Goal: Task Accomplishment & Management: Use online tool/utility

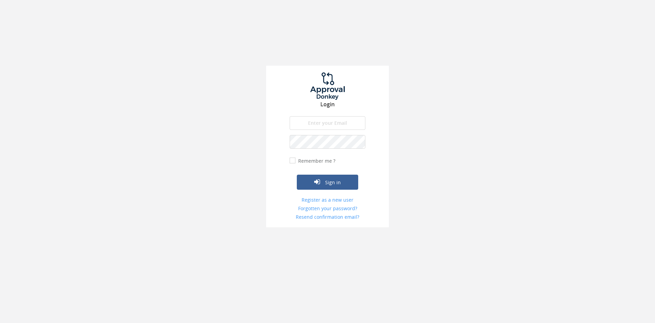
type input "[PERSON_NAME][EMAIL_ADDRESS][PERSON_NAME][DOMAIN_NAME]"
click at [292, 159] on input "Remember me ?" at bounding box center [292, 160] width 4 height 4
checkbox input "true"
click at [340, 181] on button "Sign in" at bounding box center [327, 181] width 61 height 15
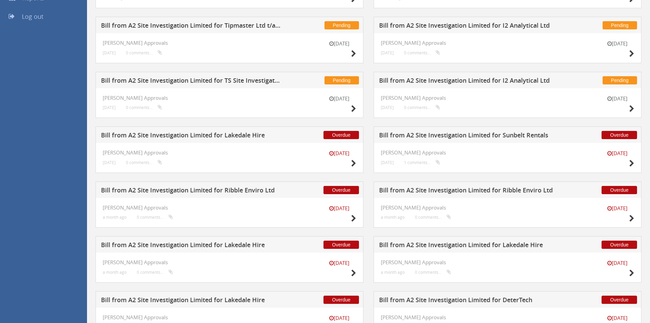
scroll to position [237, 0]
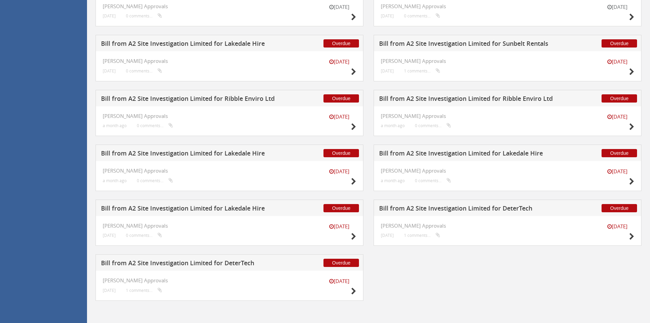
click at [245, 261] on h5 "Bill from A2 Site Investigation Limited for DeterTech" at bounding box center [191, 263] width 180 height 9
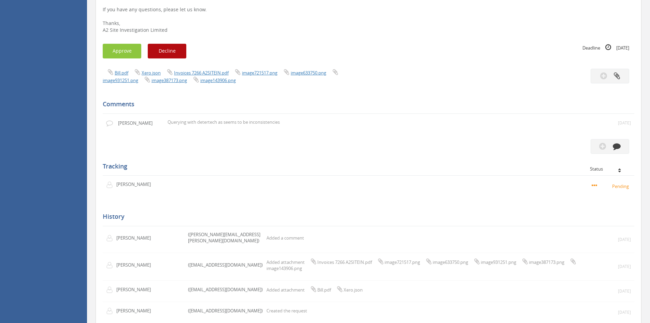
scroll to position [133, 0]
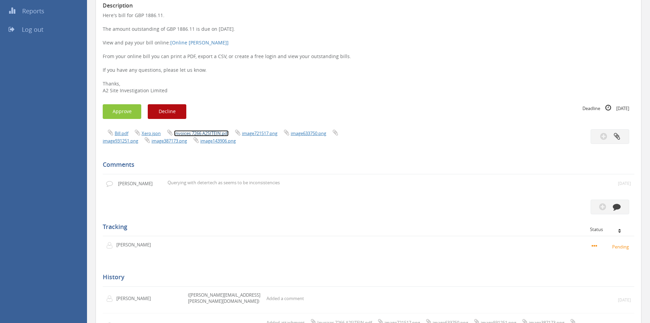
click at [204, 133] on link "Invoices 7266 A2SITEIN.pdf" at bounding box center [201, 133] width 55 height 6
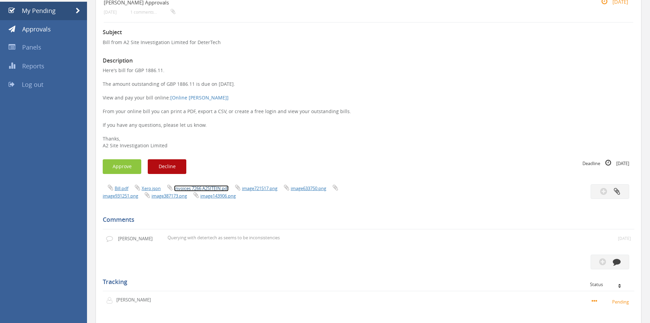
scroll to position [0, 0]
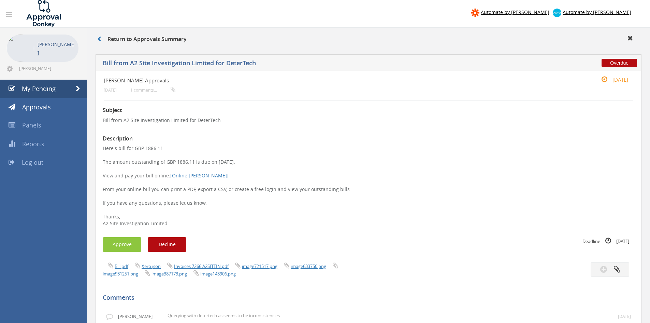
drag, startPoint x: 144, startPoint y: 148, endPoint x: 163, endPoint y: 149, distance: 18.8
click at [163, 149] on p "Here's bill for GBP 1886.11. The amount outstanding of GBP 1886.11 is due on [D…" at bounding box center [369, 186] width 532 height 82
click at [53, 94] on link "My Pending" at bounding box center [43, 89] width 87 height 18
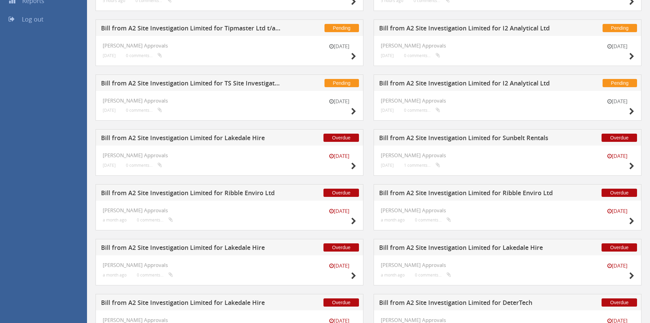
scroll to position [237, 0]
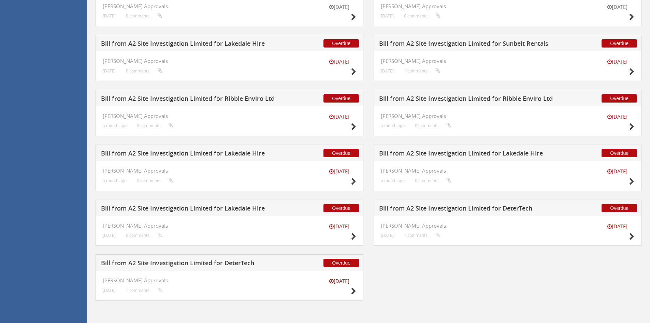
click at [443, 207] on h5 "Bill from A2 Site Investigation Limited for DeterTech" at bounding box center [469, 209] width 180 height 9
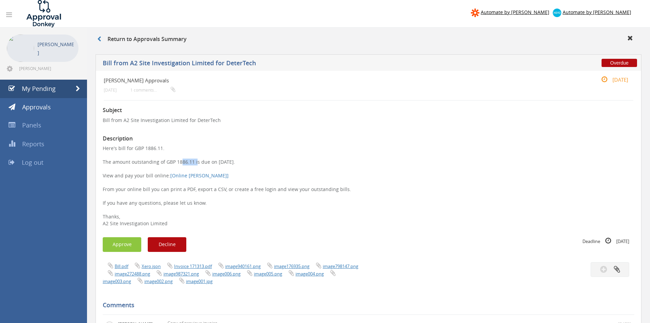
drag, startPoint x: 178, startPoint y: 162, endPoint x: 194, endPoint y: 161, distance: 16.4
click at [194, 161] on p "Here's bill for GBP 1886.11. The amount outstanding of GBP 1886.11 is due on [D…" at bounding box center [369, 186] width 532 height 82
click at [250, 176] on p "Here's bill for GBP 1886.11. The amount outstanding of GBP 1886.11 is due on [D…" at bounding box center [369, 186] width 532 height 82
click at [46, 84] on span "My Pending" at bounding box center [39, 88] width 34 height 8
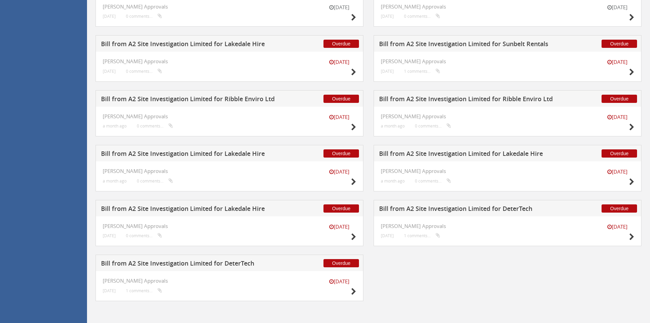
scroll to position [237, 0]
click at [473, 96] on h5 "Bill from A2 Site Investigation Limited for Ribble Enviro Ltd" at bounding box center [469, 99] width 180 height 9
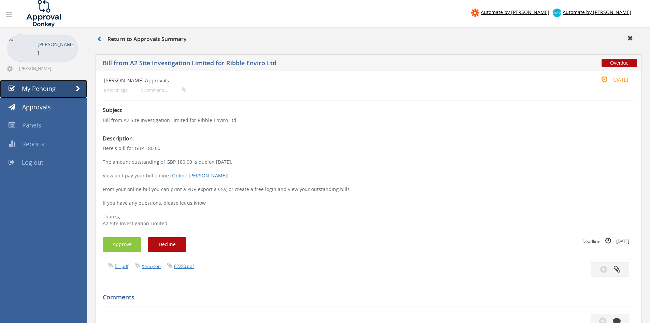
click at [58, 88] on link "My Pending" at bounding box center [43, 89] width 87 height 18
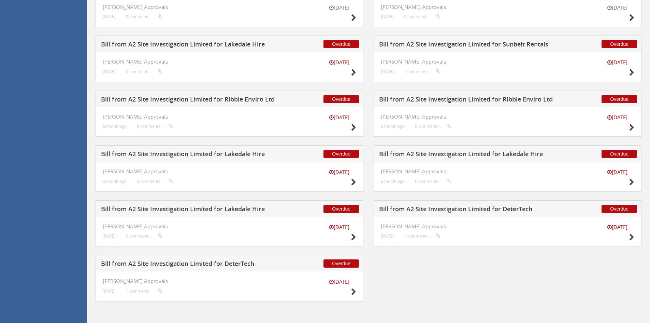
scroll to position [237, 0]
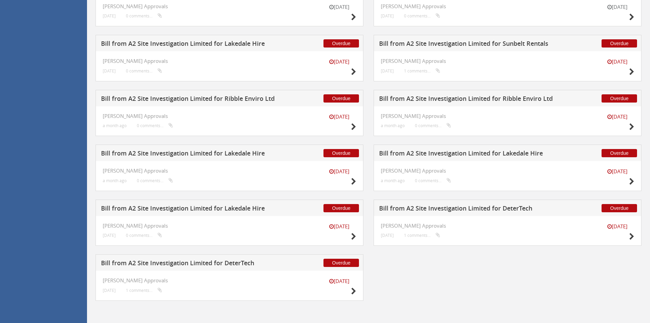
click at [487, 97] on h5 "Bill from A2 Site Investigation Limited for Ribble Enviro Ltd" at bounding box center [469, 99] width 180 height 9
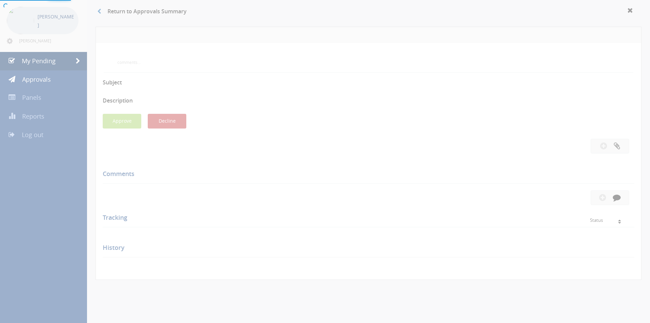
scroll to position [186, 0]
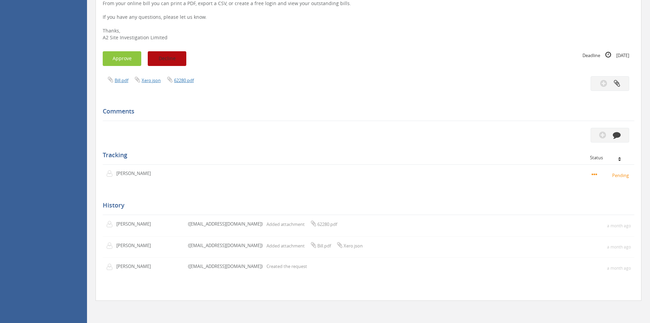
click at [166, 61] on button "Decline" at bounding box center [167, 58] width 39 height 15
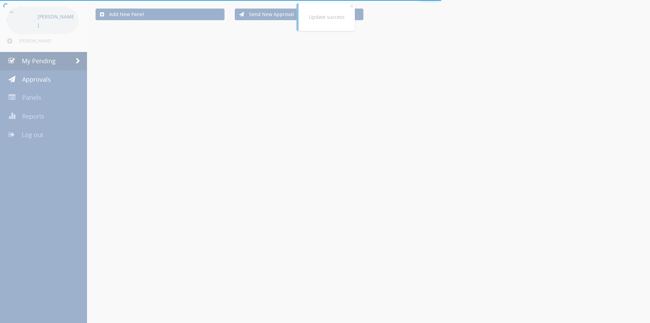
scroll to position [182, 0]
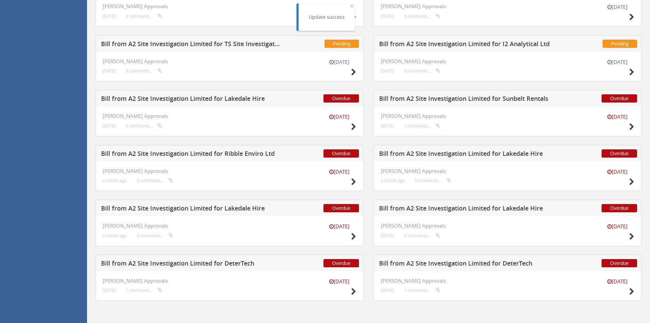
click at [221, 152] on h5 "Bill from A2 Site Investigation Limited for Ribble Enviro Ltd" at bounding box center [191, 154] width 180 height 9
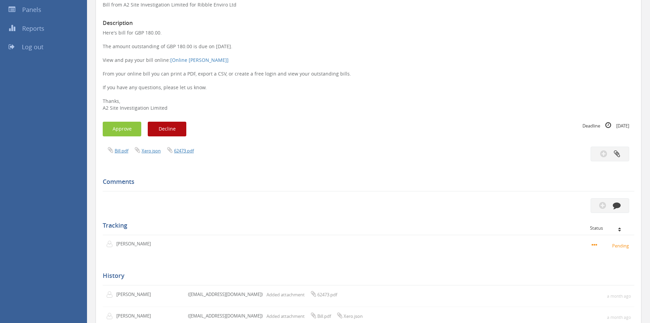
scroll to position [49, 0]
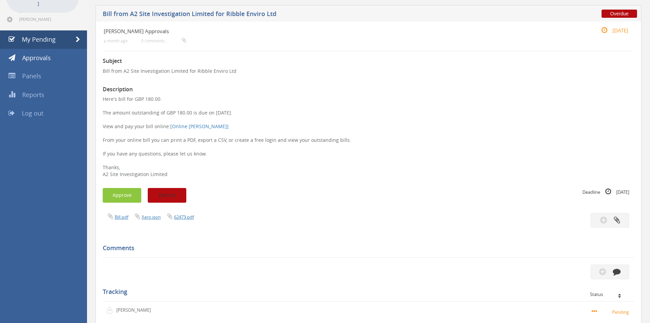
click at [171, 196] on button "Decline" at bounding box center [167, 195] width 39 height 15
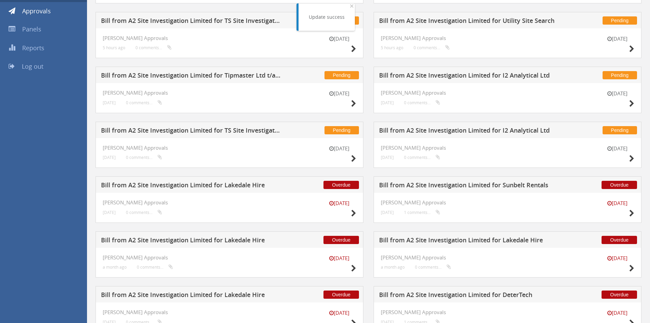
scroll to position [182, 0]
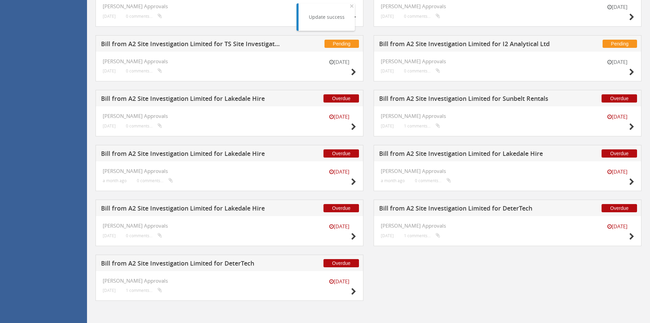
click at [234, 206] on h5 "Bill from A2 Site Investigation Limited for Lakedale Hire" at bounding box center [191, 209] width 180 height 9
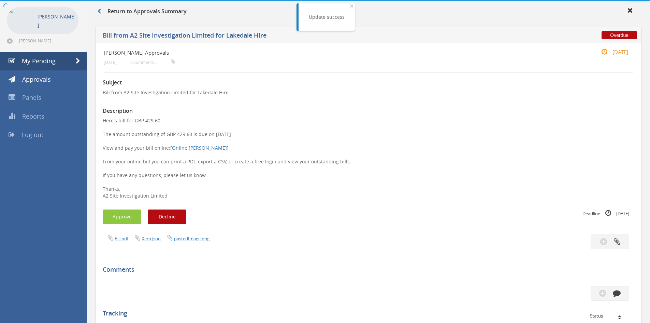
scroll to position [182, 0]
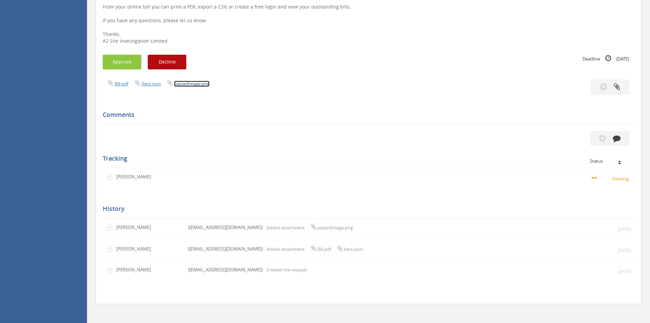
click at [180, 83] on link "pastedImage.png" at bounding box center [192, 84] width 36 height 6
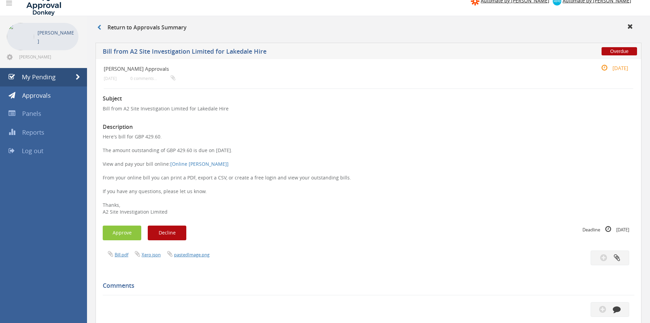
scroll to position [0, 0]
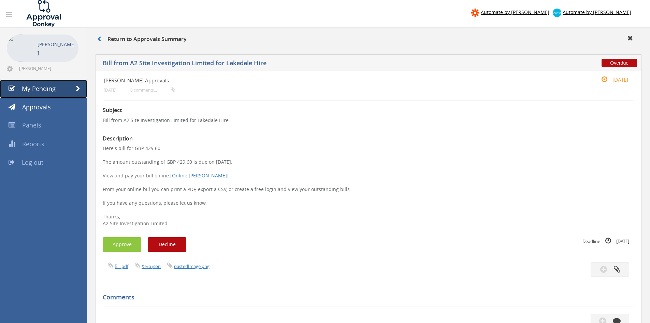
click at [38, 92] on span "My Pending" at bounding box center [39, 88] width 34 height 8
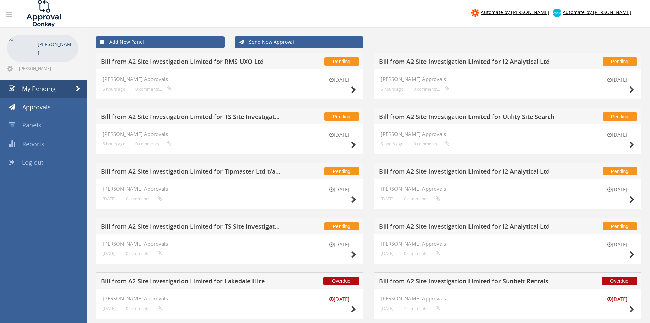
click at [465, 226] on h5 "Bill from A2 Site Investigation Limited for I2 Analytical Ltd" at bounding box center [469, 227] width 180 height 9
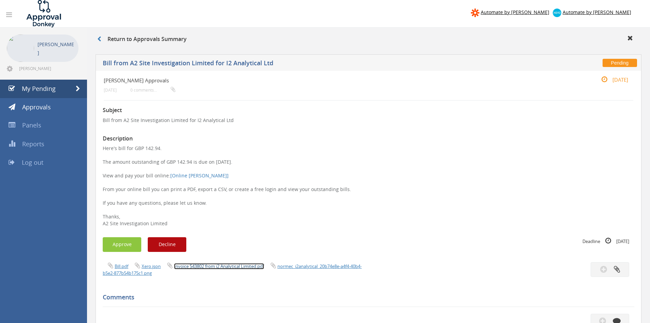
click at [224, 265] on link "Invoice 543802 from i2 Analytical Limited.pdf" at bounding box center [219, 266] width 90 height 6
click at [198, 264] on link "Invoice 543802 from i2 Analytical Limited.pdf" at bounding box center [219, 266] width 90 height 6
click at [106, 244] on button "Approve" at bounding box center [122, 244] width 39 height 15
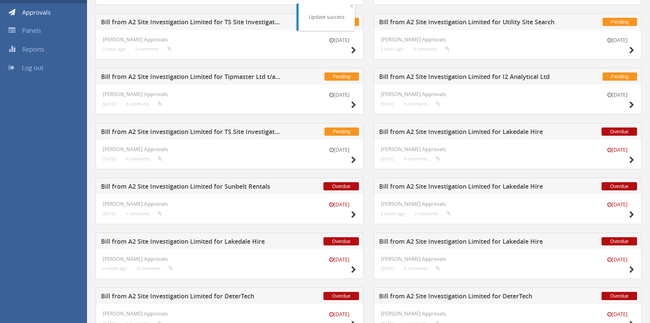
scroll to position [128, 0]
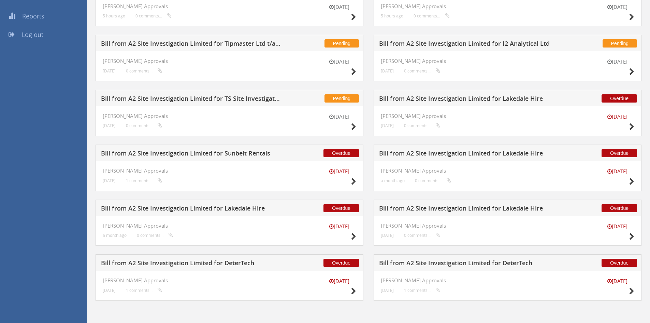
click at [495, 208] on h5 "Bill from A2 Site Investigation Limited for Lakedale Hire" at bounding box center [469, 209] width 180 height 9
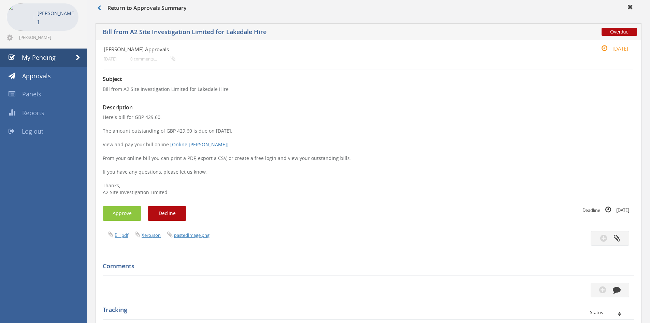
scroll to position [25, 0]
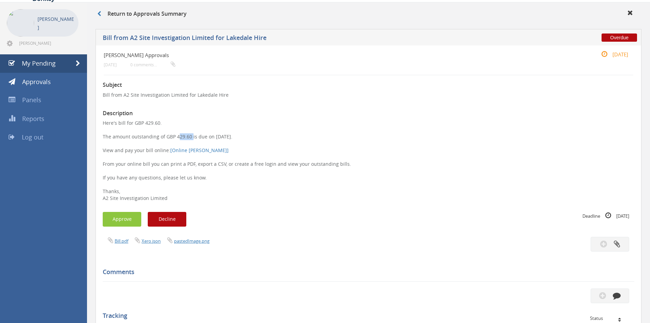
drag, startPoint x: 175, startPoint y: 136, endPoint x: 190, endPoint y: 136, distance: 15.0
click at [190, 136] on p "Here's bill for GBP 429.60. The amount outstanding of GBP 429.60 is due on [DAT…" at bounding box center [369, 160] width 532 height 82
drag, startPoint x: 214, startPoint y: 136, endPoint x: 239, endPoint y: 138, distance: 25.0
click at [239, 138] on p "Here's bill for GBP 429.60. The amount outstanding of GBP 429.60 is due on [DAT…" at bounding box center [369, 160] width 532 height 82
click at [253, 184] on p "Here's bill for GBP 429.60. The amount outstanding of GBP 429.60 is due on [DAT…" at bounding box center [369, 160] width 532 height 82
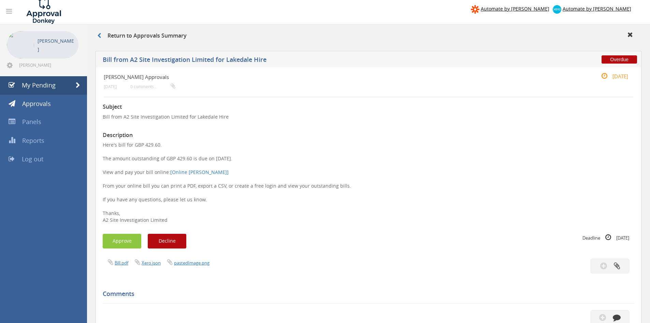
scroll to position [0, 0]
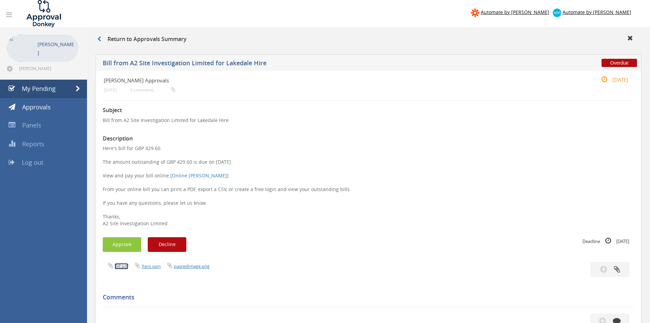
click at [120, 266] on link "Bill.pdf" at bounding box center [122, 266] width 14 height 6
click at [167, 246] on button "Decline" at bounding box center [167, 244] width 39 height 15
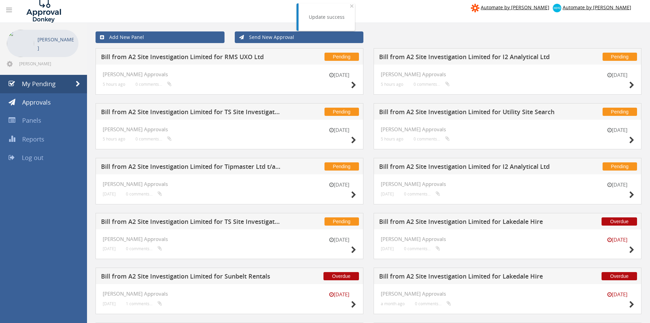
scroll to position [128, 0]
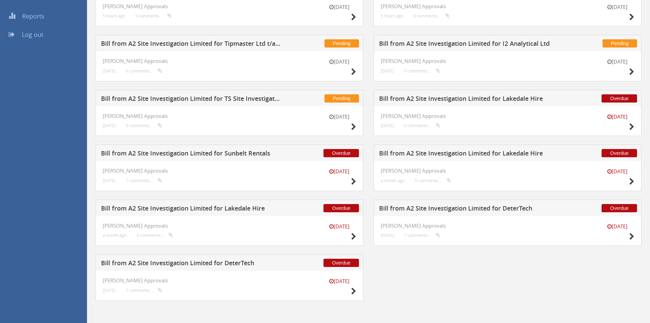
click at [259, 210] on h5 "Bill from A2 Site Investigation Limited for Lakedale Hire" at bounding box center [191, 209] width 180 height 9
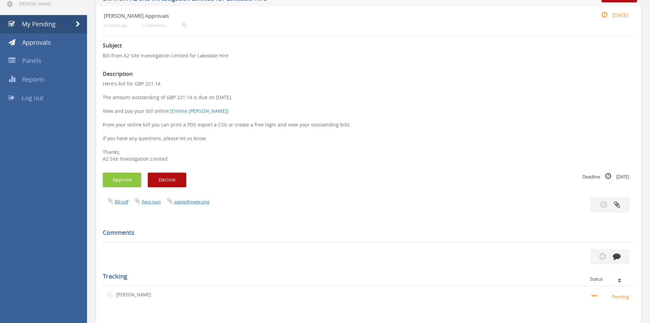
scroll to position [59, 0]
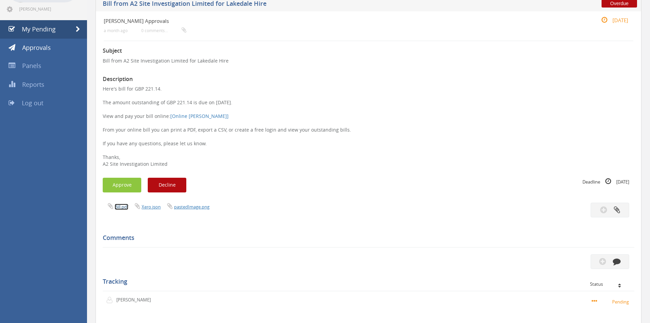
click at [121, 204] on link "Bill.pdf" at bounding box center [122, 206] width 14 height 6
click at [117, 184] on button "Approve" at bounding box center [122, 185] width 39 height 15
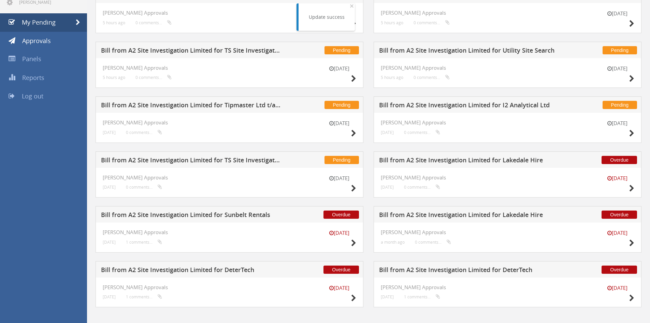
scroll to position [73, 0]
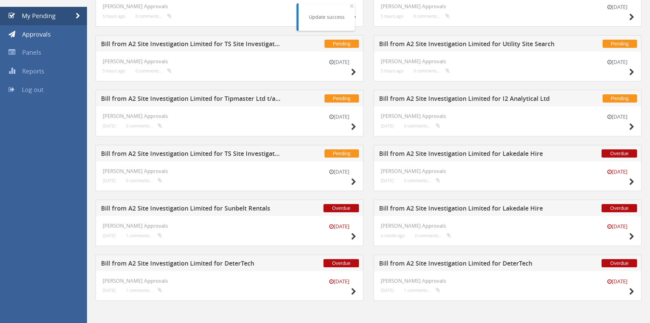
click at [503, 206] on h5 "Bill from A2 Site Investigation Limited for Lakedale Hire" at bounding box center [469, 209] width 180 height 9
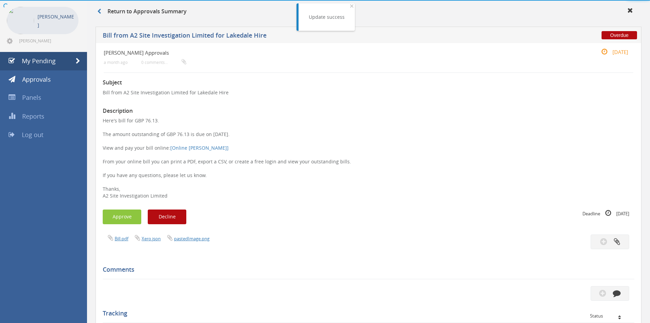
scroll to position [73, 0]
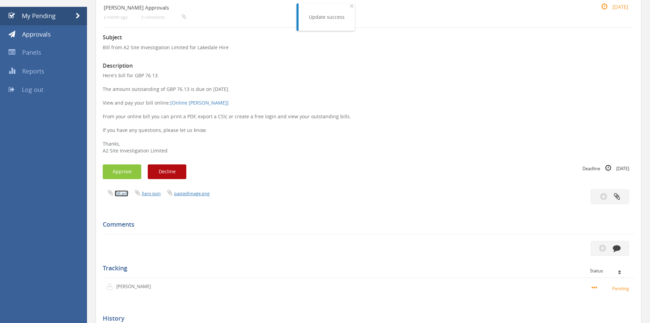
click at [119, 193] on link "Bill.pdf" at bounding box center [122, 193] width 14 height 6
click at [179, 171] on button "Decline" at bounding box center [167, 171] width 39 height 15
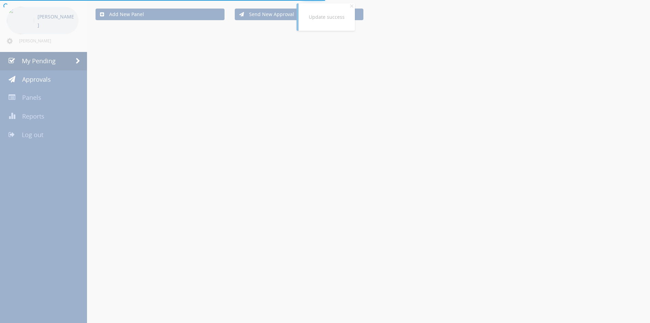
scroll to position [73, 0]
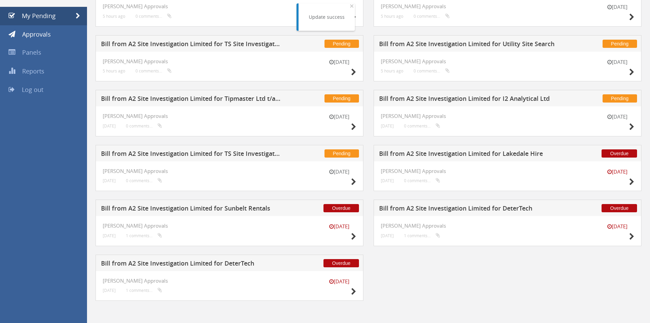
click at [210, 207] on h5 "Bill from A2 Site Investigation Limited for Sunbelt Rentals" at bounding box center [191, 209] width 180 height 9
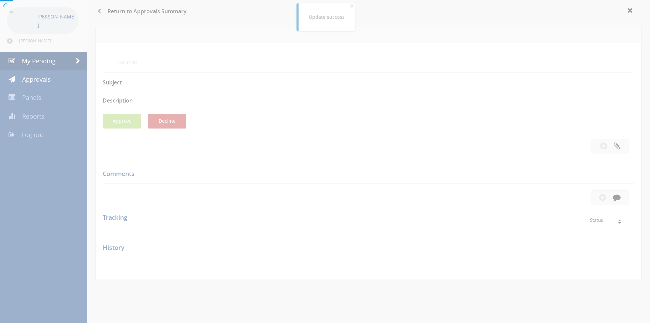
scroll to position [73, 0]
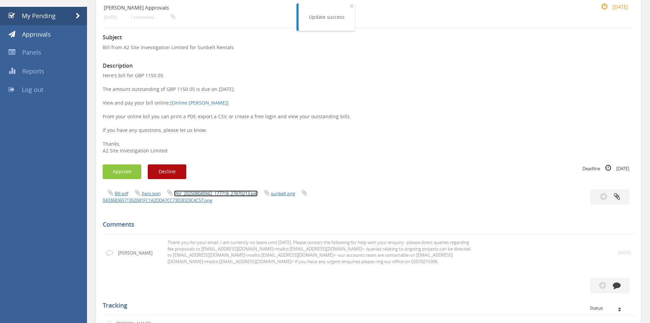
click at [222, 192] on link "INV_202508040942_177718_27870213.pdf" at bounding box center [216, 193] width 84 height 6
click at [169, 169] on button "Decline" at bounding box center [167, 171] width 39 height 15
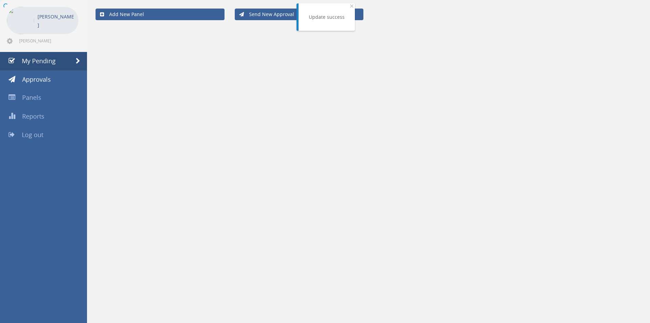
scroll to position [28, 0]
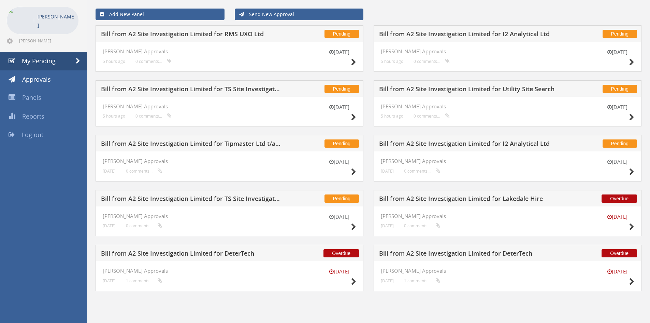
click at [494, 199] on h5 "Bill from A2 Site Investigation Limited for Lakedale Hire" at bounding box center [469, 199] width 180 height 9
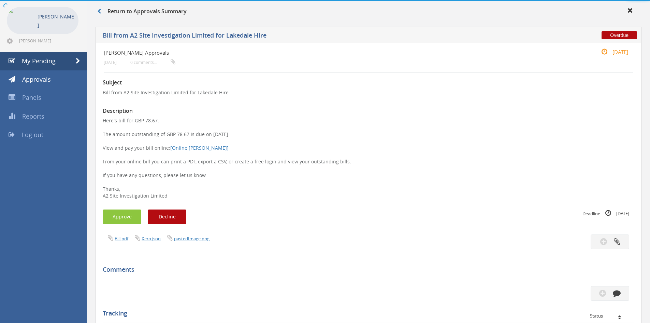
scroll to position [73, 0]
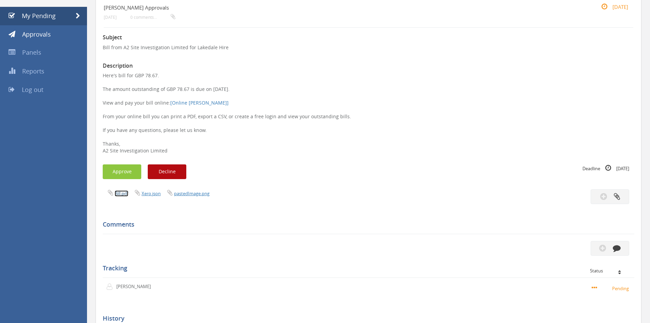
click at [116, 193] on link "Bill.pdf" at bounding box center [122, 193] width 14 height 6
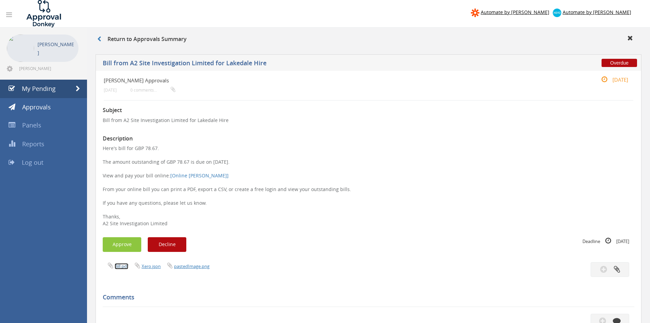
scroll to position [186, 0]
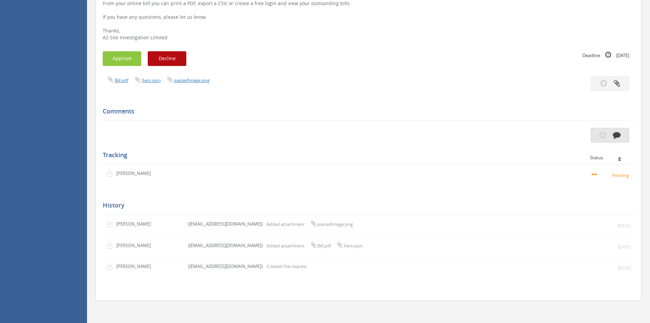
click at [614, 137] on icon "button" at bounding box center [617, 135] width 8 height 8
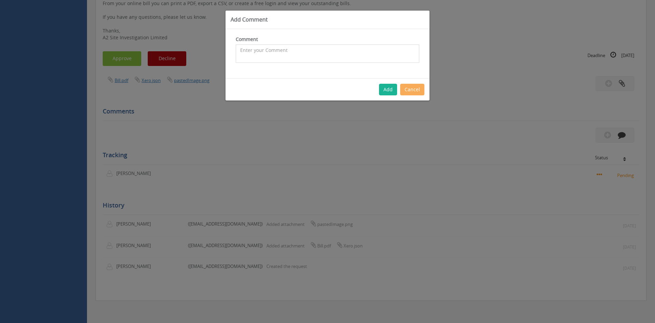
click at [337, 57] on textarea at bounding box center [328, 53] width 184 height 18
type textarea "Querying with Lakedale - awaiting confirmation"
click at [390, 87] on button "Add" at bounding box center [388, 90] width 18 height 12
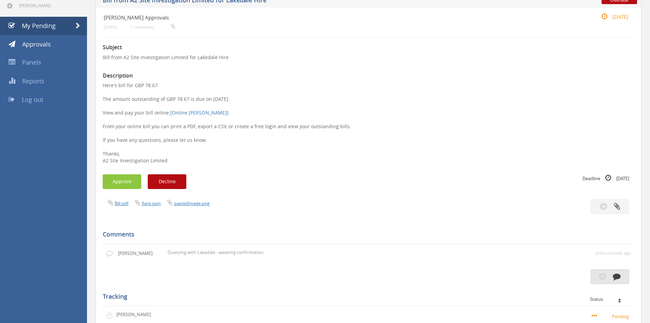
scroll to position [0, 0]
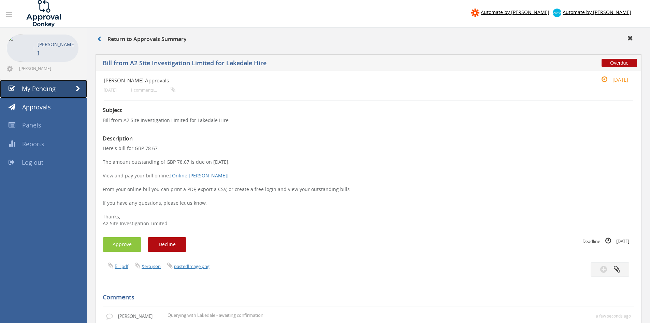
drag, startPoint x: 36, startPoint y: 88, endPoint x: 45, endPoint y: 94, distance: 10.4
click at [36, 88] on span "My Pending" at bounding box center [39, 88] width 34 height 8
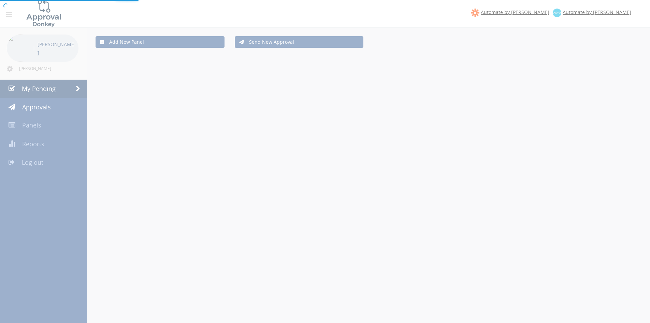
scroll to position [28, 0]
